Goal: Task Accomplishment & Management: Use online tool/utility

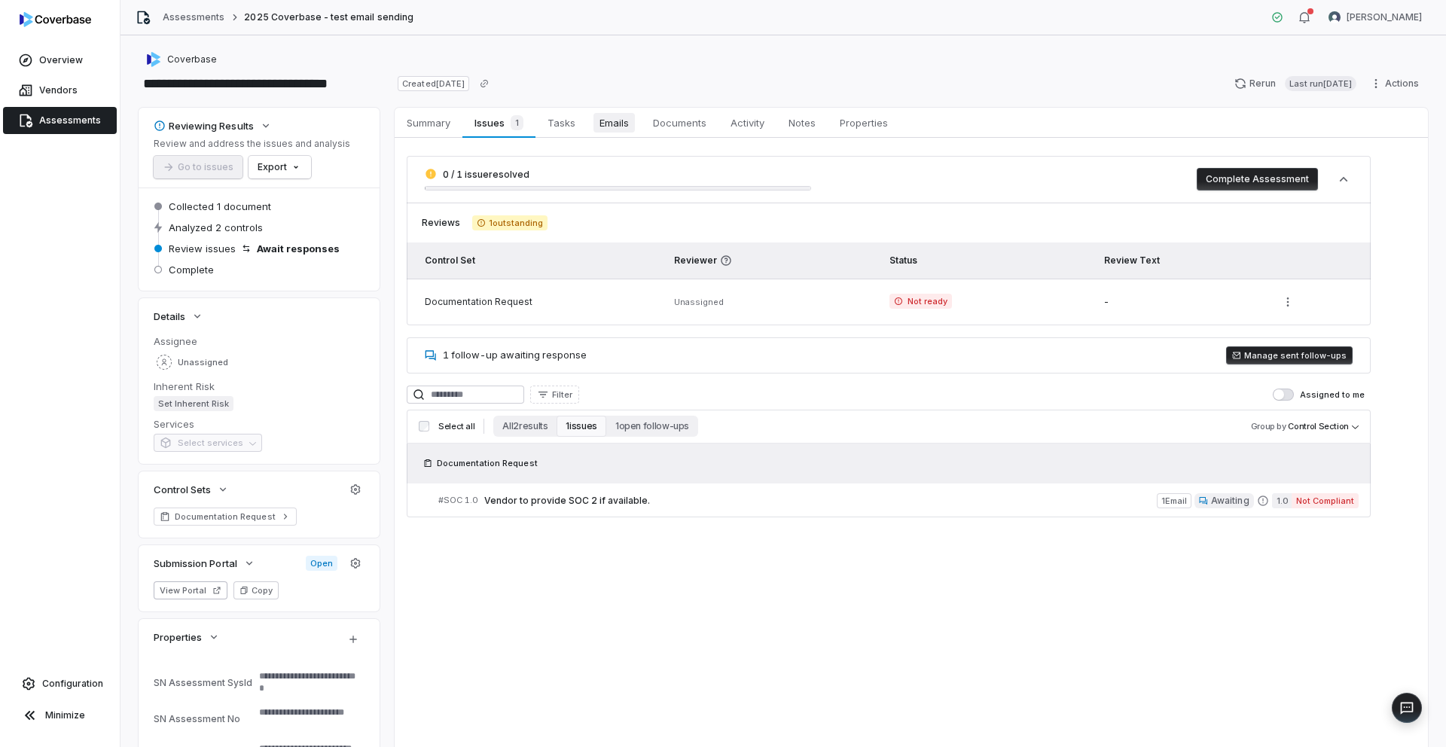
click at [611, 124] on span "Emails" at bounding box center [613, 123] width 41 height 20
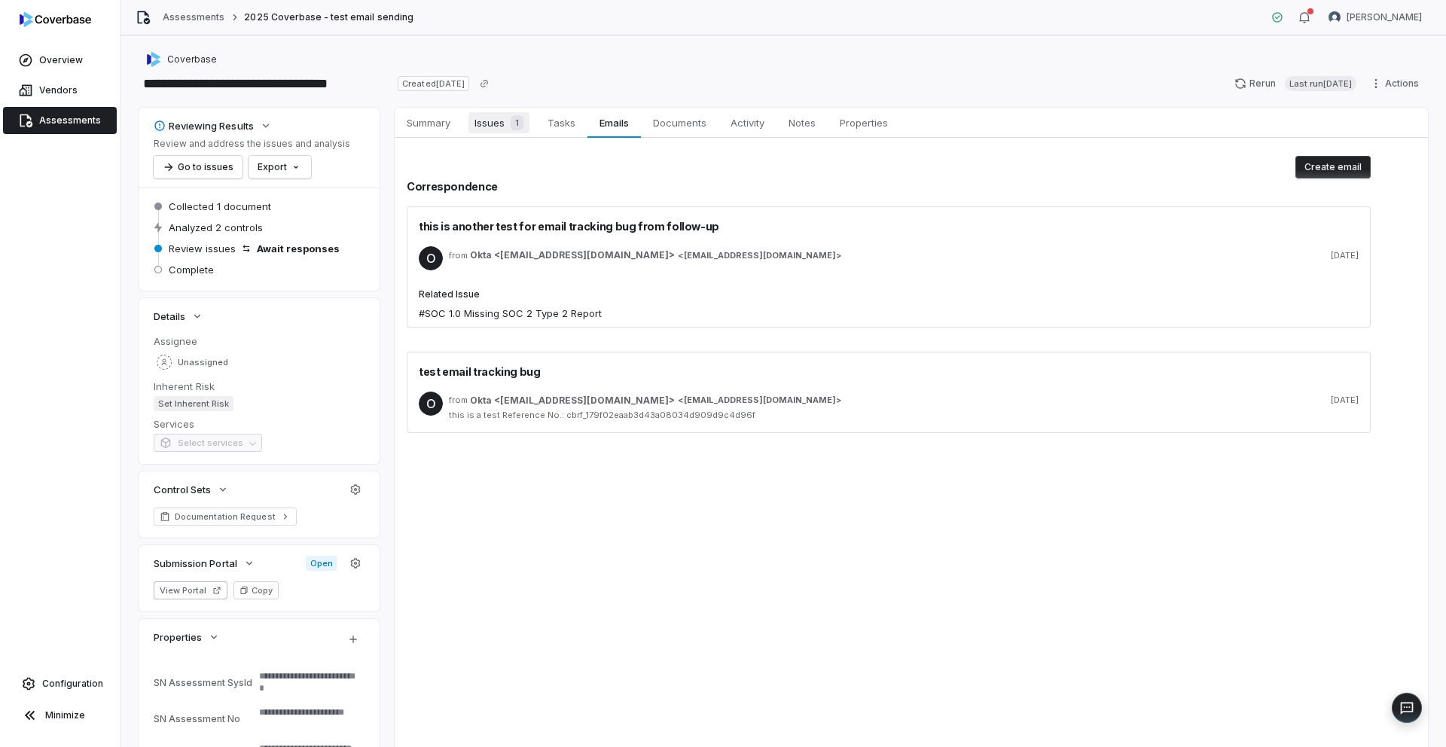
click at [511, 121] on span "1" at bounding box center [517, 122] width 13 height 15
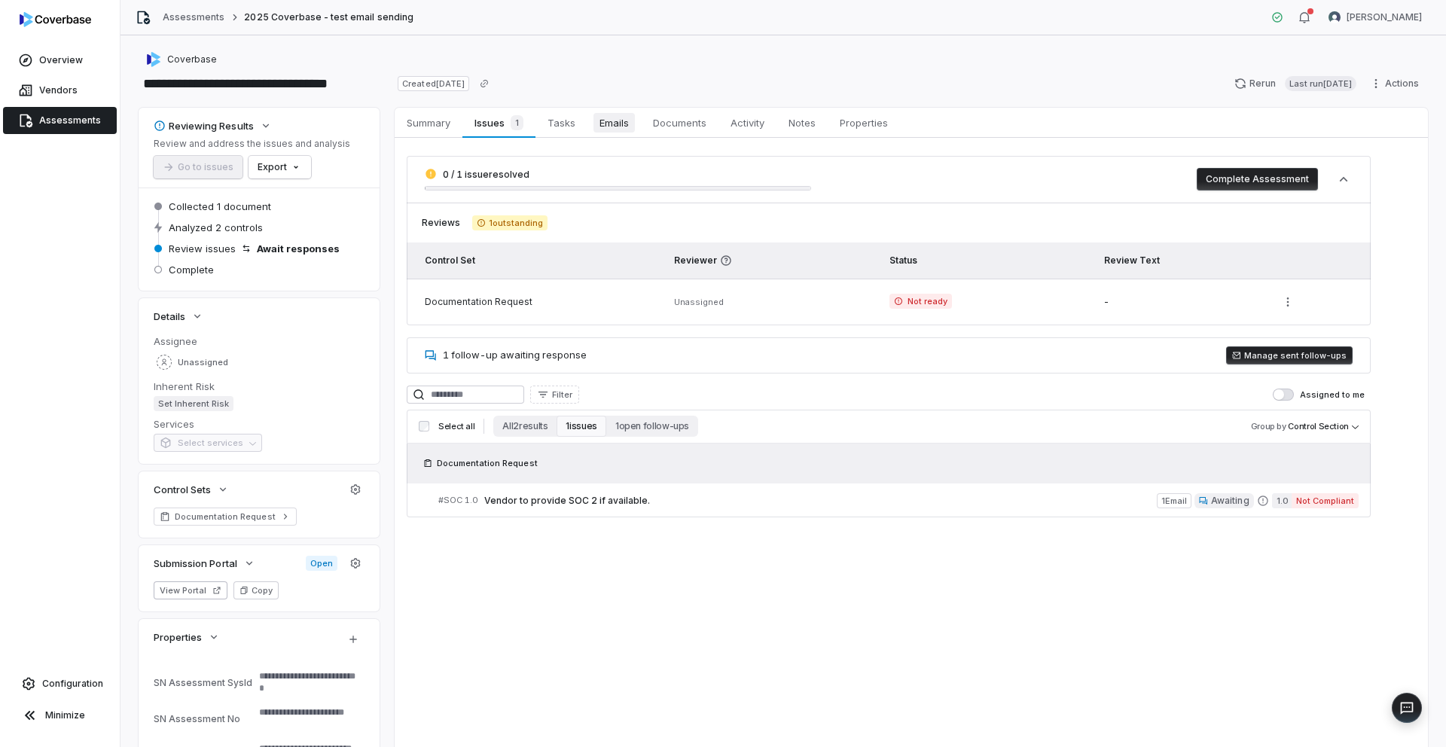
click at [625, 123] on span "Emails" at bounding box center [613, 123] width 41 height 20
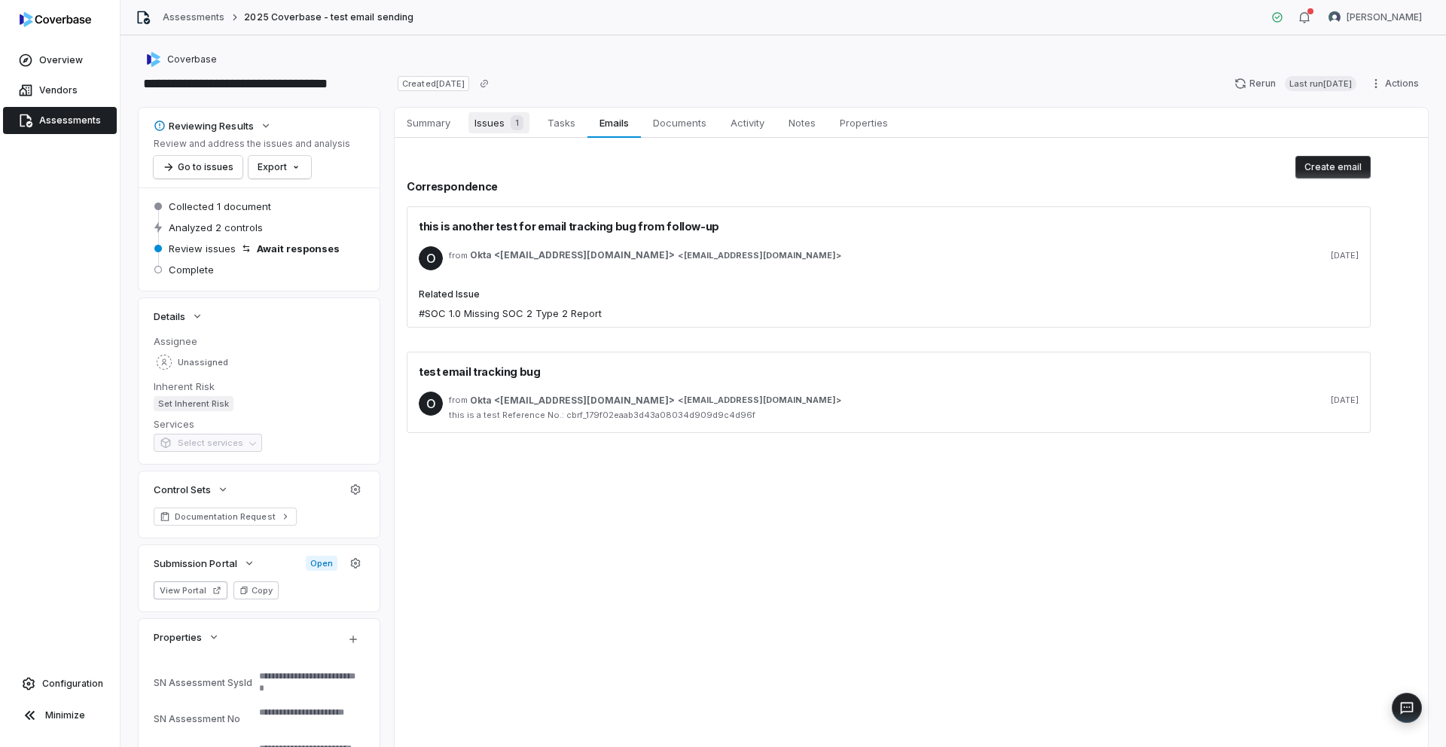
click at [504, 128] on span "Issues 1" at bounding box center [498, 122] width 61 height 21
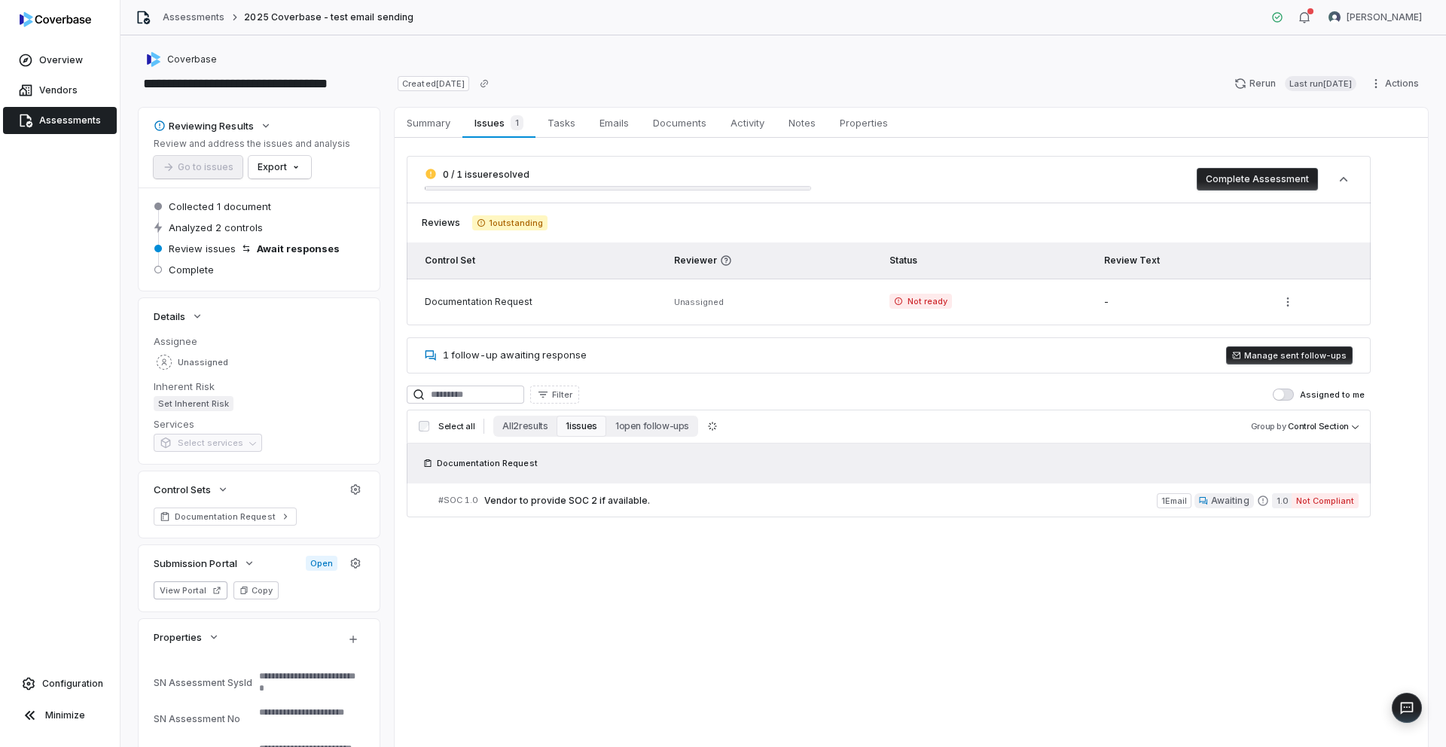
drag, startPoint x: 634, startPoint y: 360, endPoint x: 566, endPoint y: 341, distance: 70.3
click at [633, 361] on div "1 follow-up awaiting response [PERSON_NAME] sent follow-ups" at bounding box center [889, 355] width 964 height 36
click at [546, 353] on span "1 follow-up awaiting response" at bounding box center [515, 355] width 144 height 12
click at [609, 120] on span "Emails" at bounding box center [613, 123] width 41 height 20
type textarea "*"
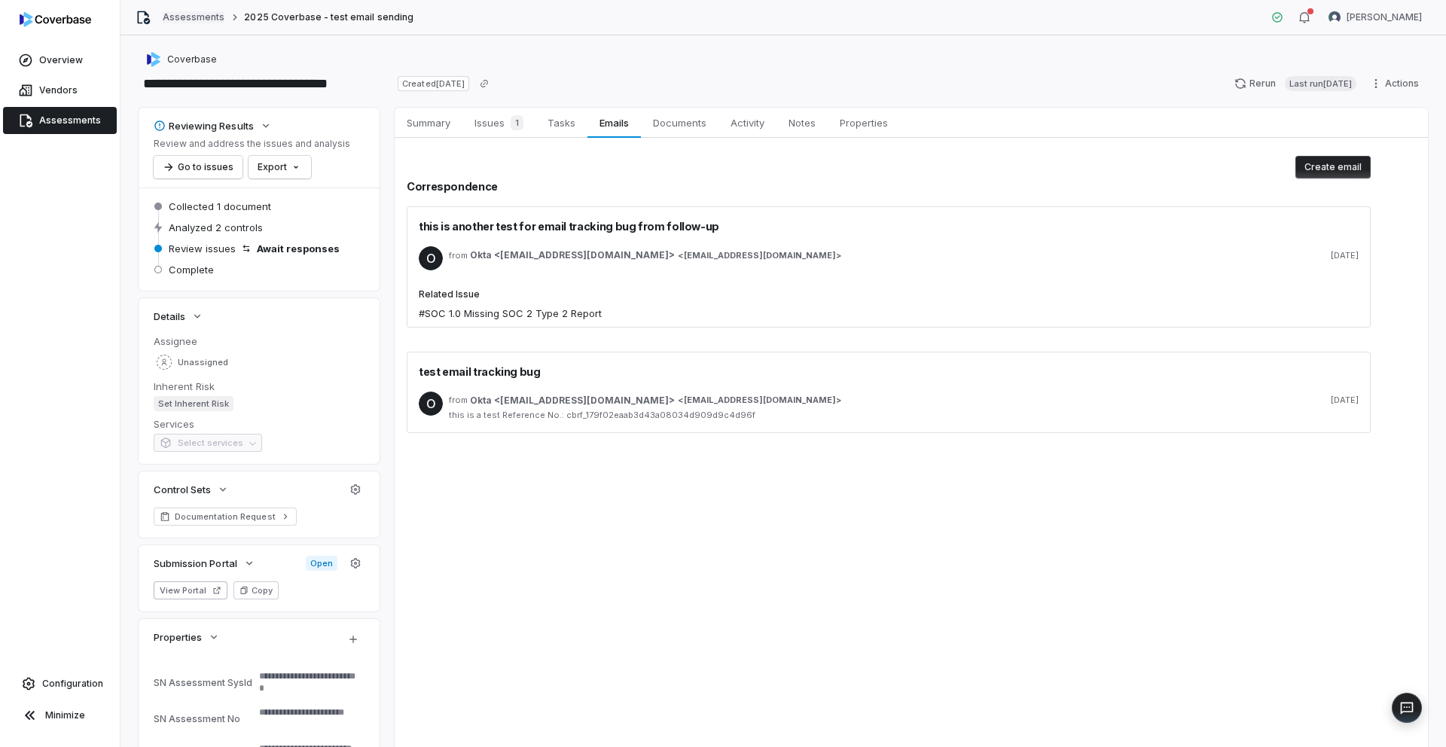
click at [194, 18] on link "Assessments" at bounding box center [194, 17] width 62 height 12
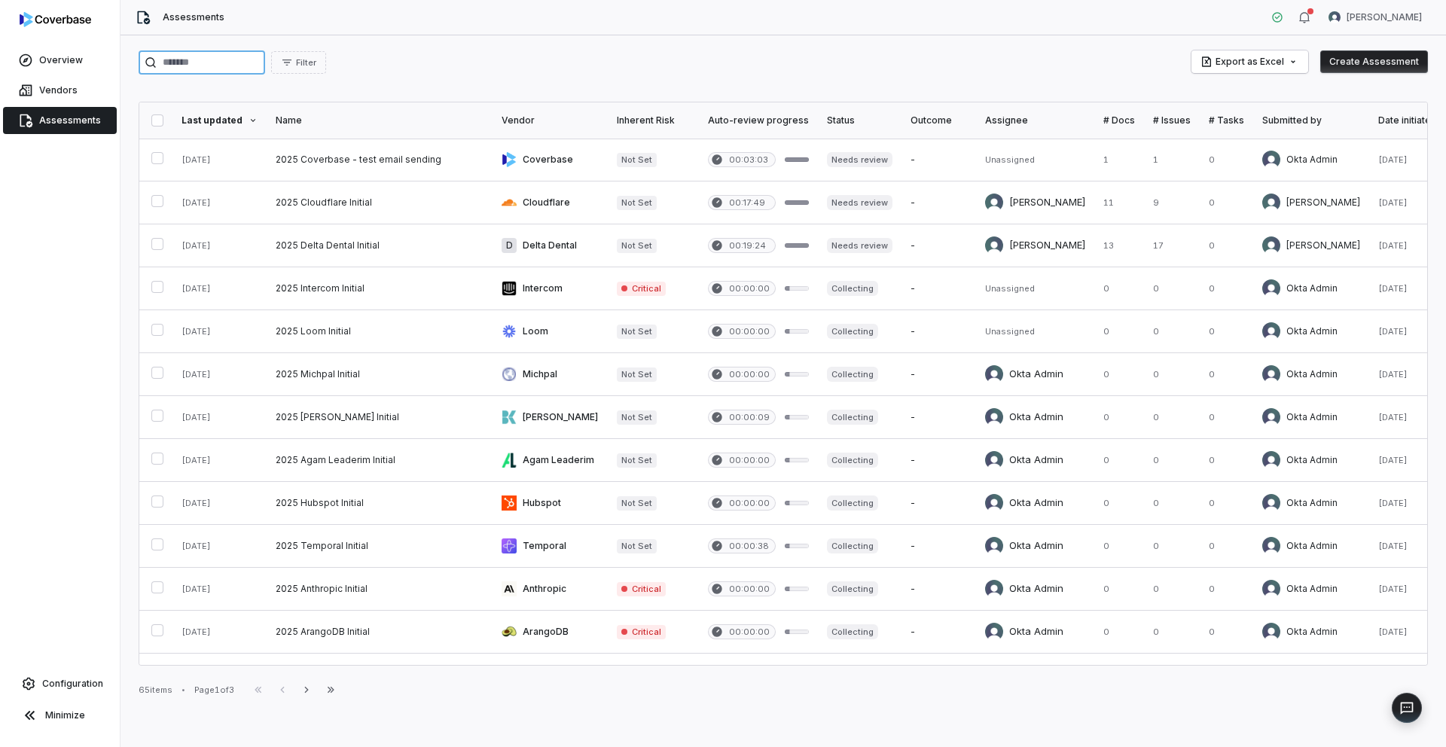
click at [215, 56] on input "search" at bounding box center [202, 62] width 127 height 24
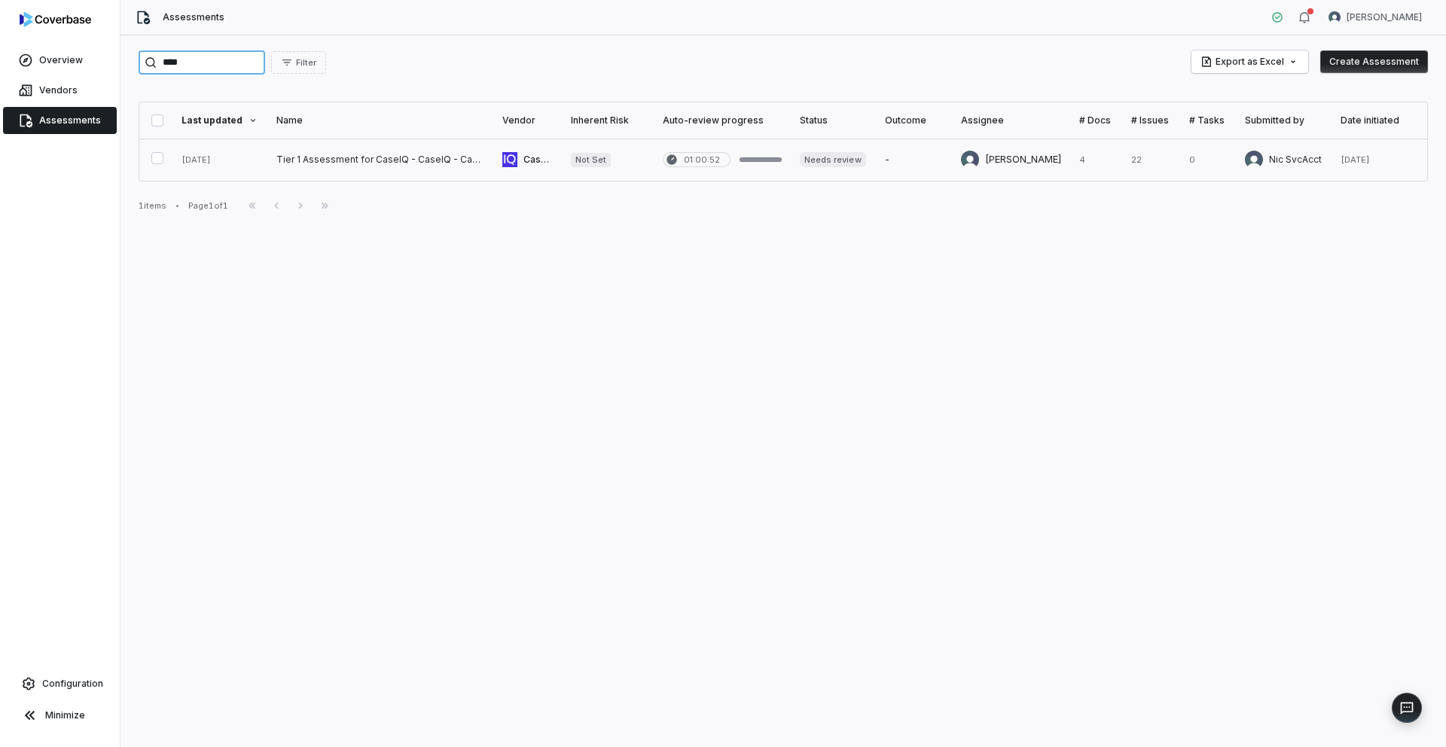
type input "****"
click at [328, 166] on link at bounding box center [380, 160] width 226 height 42
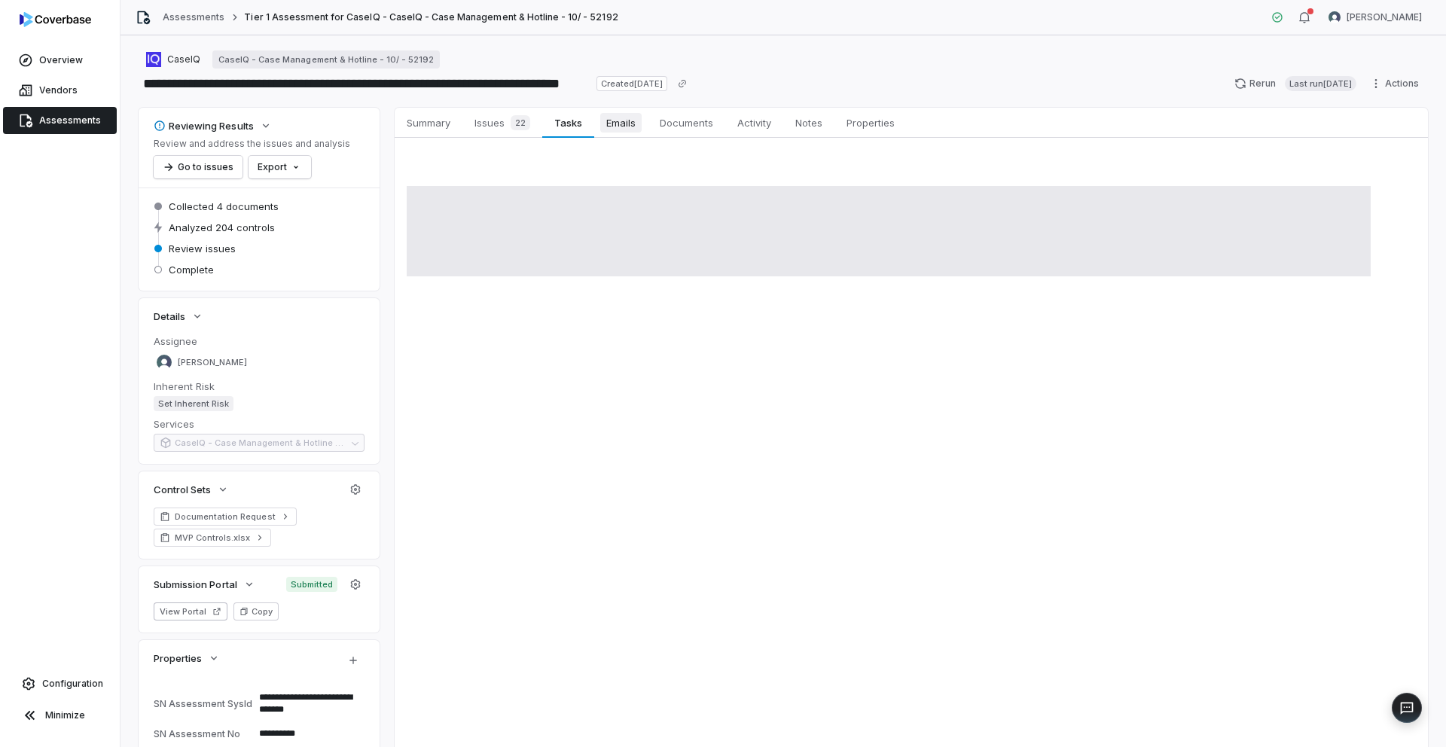
click at [617, 131] on span "Emails" at bounding box center [620, 123] width 41 height 20
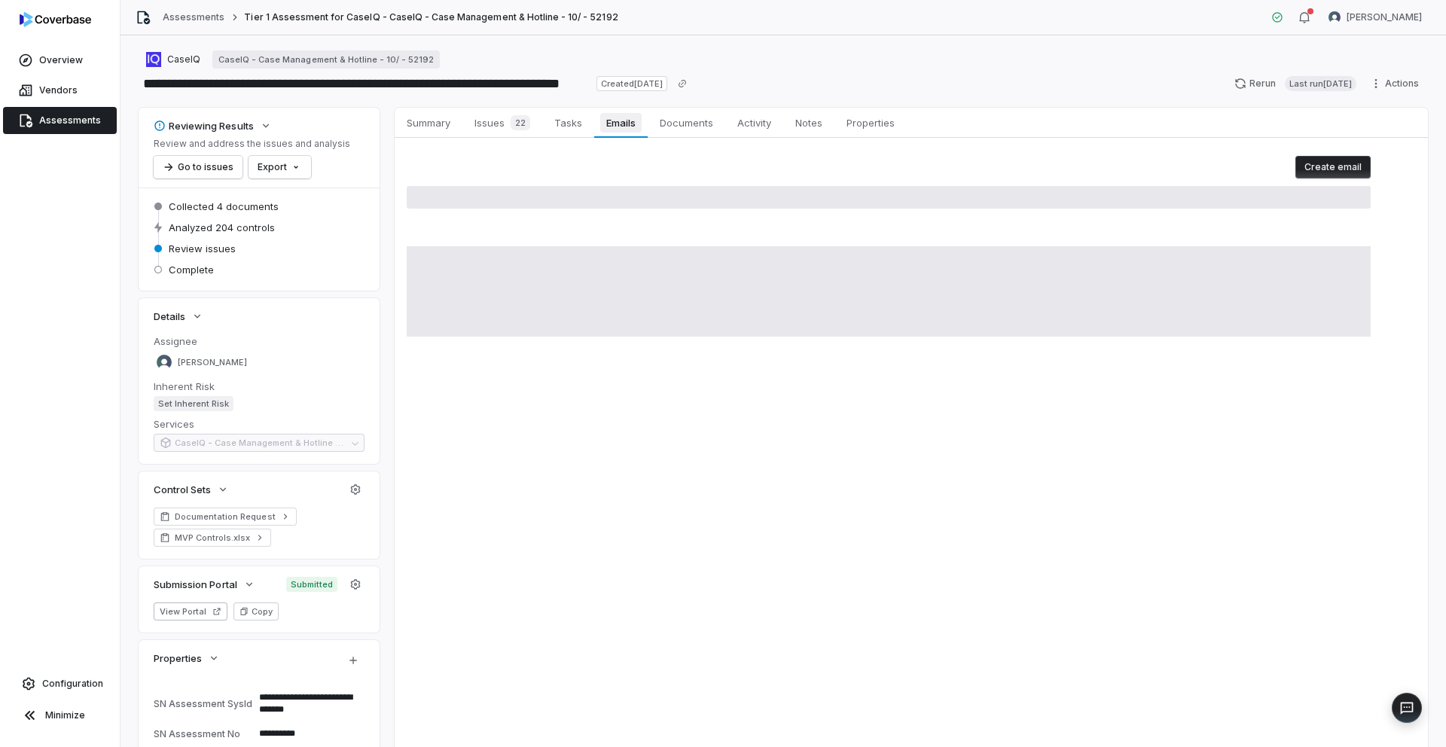
type textarea "*"
